Goal: Find specific page/section: Find specific page/section

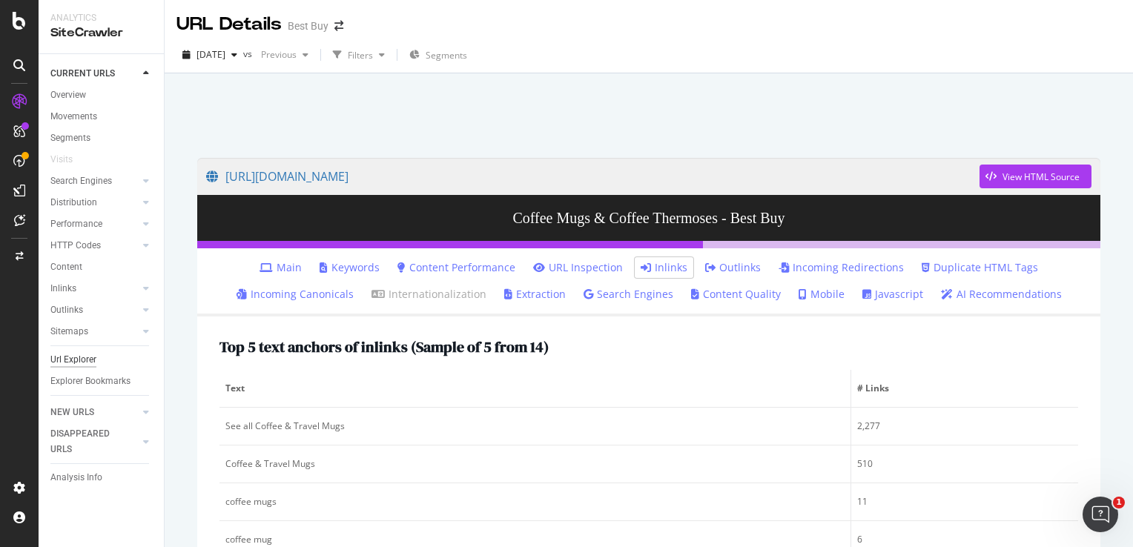
click at [89, 358] on div "Url Explorer" at bounding box center [73, 360] width 46 height 16
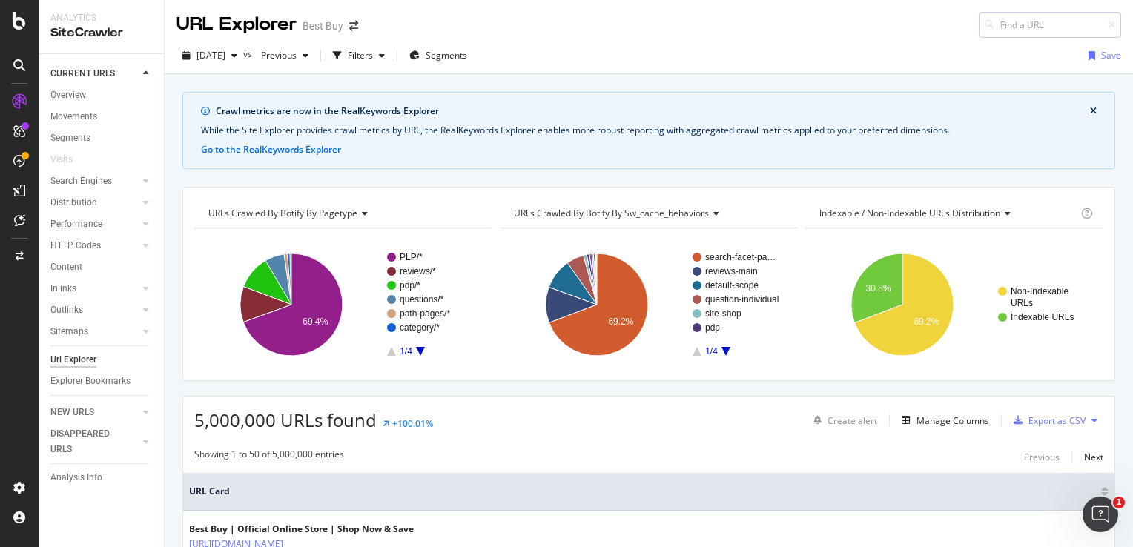
click at [1018, 24] on input at bounding box center [1049, 25] width 142 height 26
drag, startPoint x: 1027, startPoint y: 31, endPoint x: 1035, endPoint y: 21, distance: 12.2
click at [1027, 31] on div "No results" at bounding box center [960, 44] width 296 height 27
click at [1035, 21] on input "[URL][DOMAIN_NAME]" at bounding box center [1049, 25] width 142 height 26
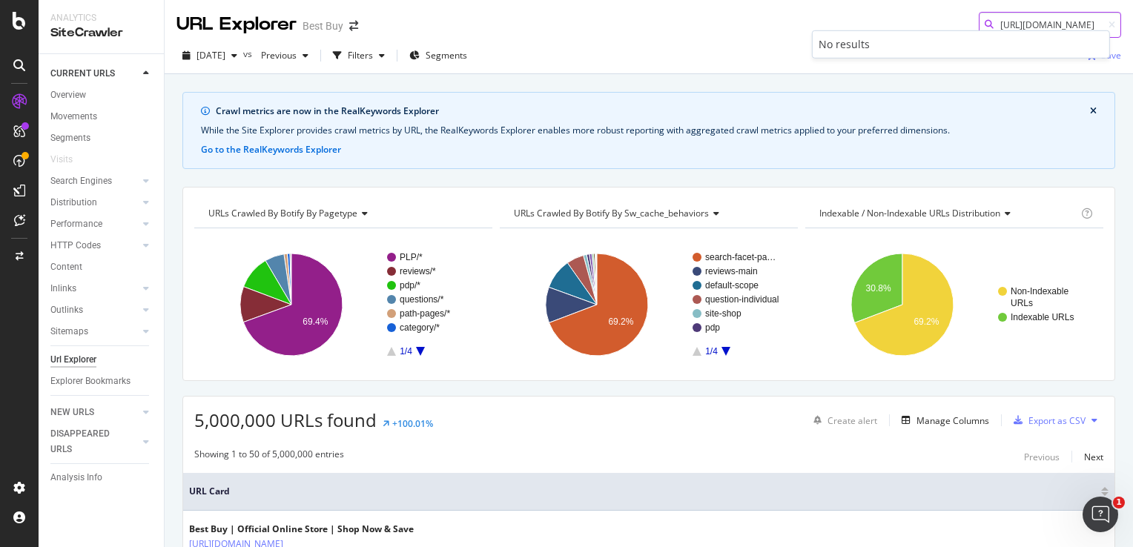
click at [1014, 20] on input "[URL][DOMAIN_NAME]" at bounding box center [1049, 25] width 142 height 26
click at [1035, 31] on div "No results" at bounding box center [960, 44] width 296 height 27
click at [1041, 24] on input "[URL][DOMAIN_NAME]" at bounding box center [1049, 25] width 142 height 26
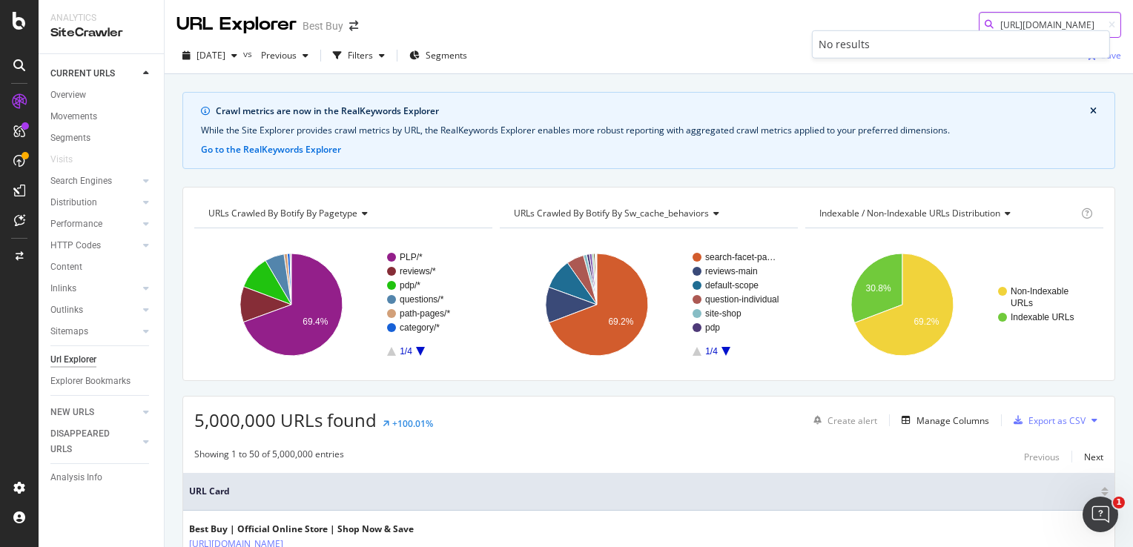
paste input "parrot-drones/parrot/pcmcat748302045758.c?id=pcmcat748302045758"
click at [1005, 28] on input "[URL][DOMAIN_NAME]" at bounding box center [1049, 25] width 142 height 26
paste input "brands/360fly/pcmcat748300513217.c?id=pcmcat748300513217"
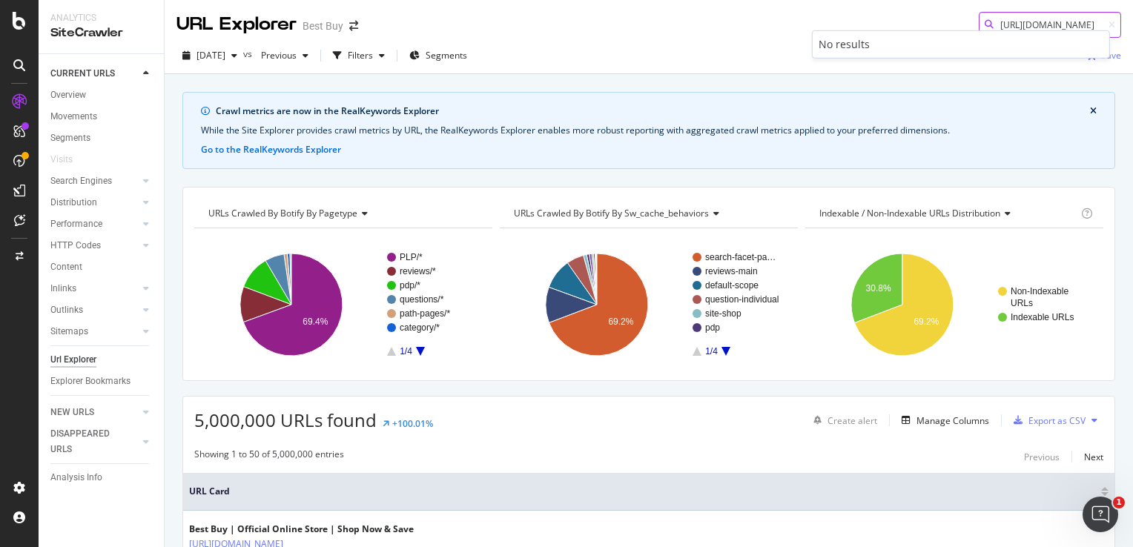
scroll to position [0, 291]
type input "[URL][DOMAIN_NAME]"
click at [1087, 109] on button "close banner" at bounding box center [1093, 111] width 14 height 19
